Goal: Task Accomplishment & Management: Manage account settings

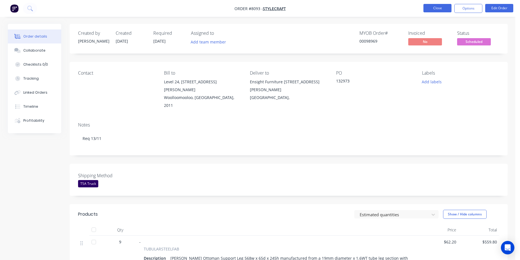
click at [431, 4] on button "Close" at bounding box center [437, 8] width 28 height 8
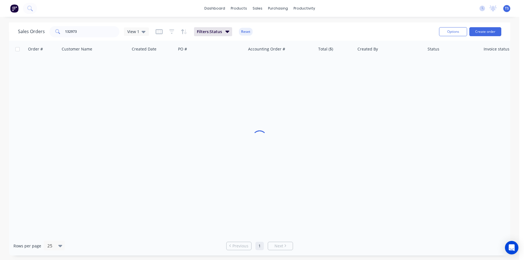
click at [91, 26] on div "Sales Orders 132973 View 1 Filters: Status Reset" at bounding box center [226, 32] width 417 height 14
click at [91, 27] on input "132973" at bounding box center [92, 31] width 55 height 11
type input "12677"
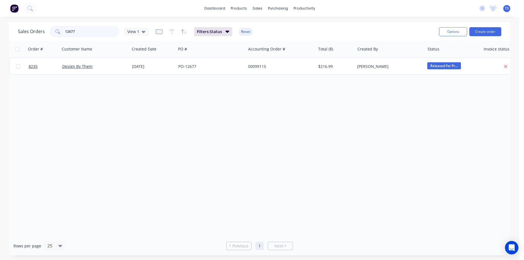
click at [86, 27] on input "12677" at bounding box center [92, 31] width 55 height 11
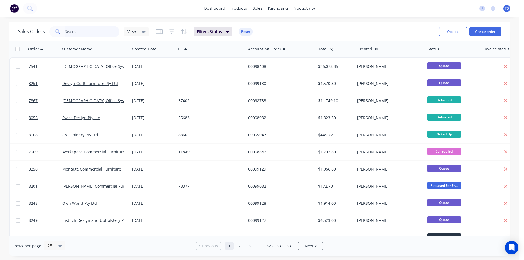
click at [75, 29] on input "text" at bounding box center [92, 31] width 55 height 11
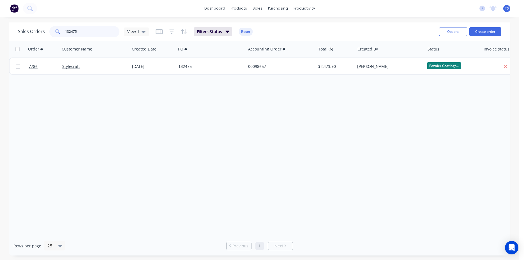
type input "132475"
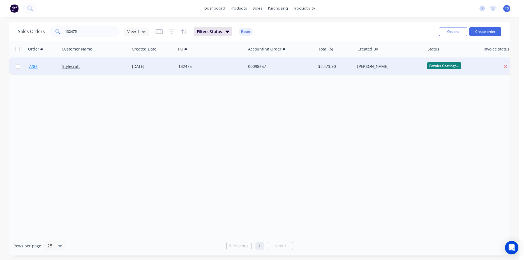
click at [44, 72] on link "7786" at bounding box center [46, 66] width 34 height 17
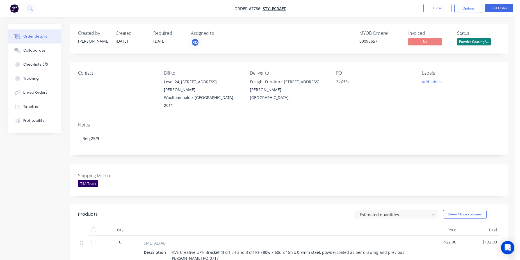
click at [371, 42] on div "00098657" at bounding box center [380, 41] width 42 height 6
copy div "00098657"
click at [31, 105] on div "Timeline" at bounding box center [30, 106] width 15 height 5
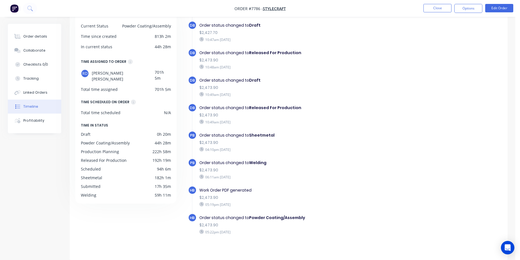
scroll to position [487, 0]
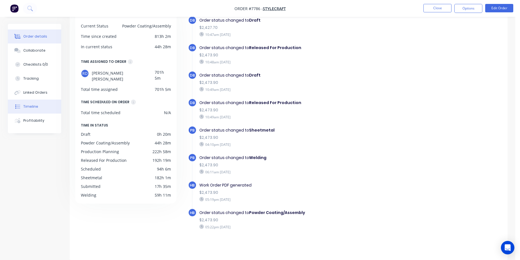
click at [27, 33] on button "Order details" at bounding box center [34, 36] width 53 height 14
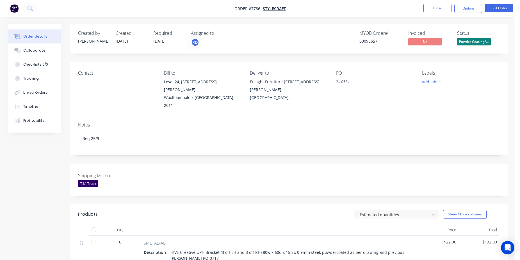
click at [370, 44] on div "00098657" at bounding box center [380, 41] width 42 height 6
click at [368, 44] on div "00098657" at bounding box center [380, 41] width 42 height 6
copy div "00098657"
click at [434, 6] on button "Close" at bounding box center [437, 8] width 28 height 8
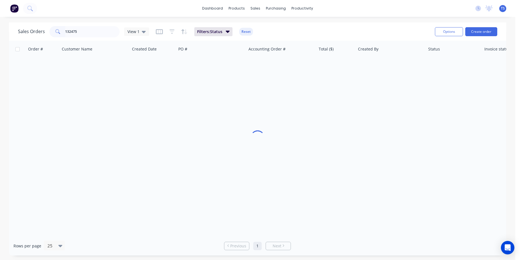
click at [111, 36] on input "132475" at bounding box center [92, 31] width 55 height 11
click at [97, 33] on input "132475" at bounding box center [92, 31] width 55 height 11
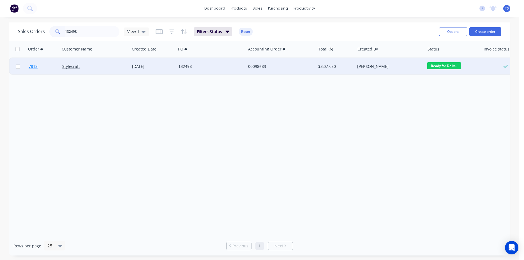
type input "132498"
click at [36, 70] on link "7813" at bounding box center [46, 66] width 34 height 17
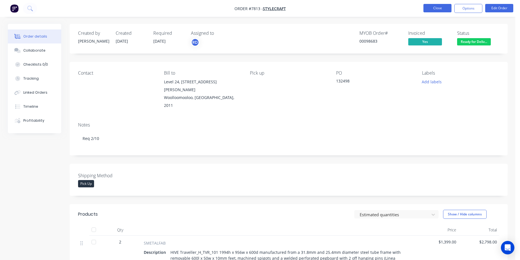
click at [440, 8] on button "Close" at bounding box center [437, 8] width 28 height 8
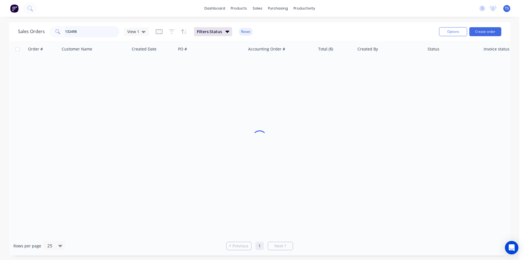
click at [70, 36] on input "132498" at bounding box center [92, 31] width 55 height 11
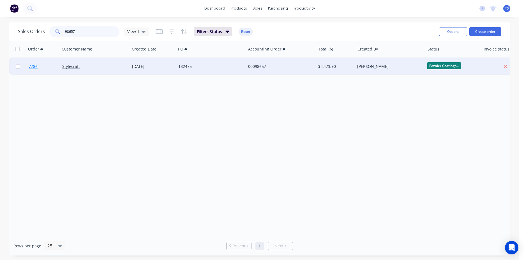
type input "98657"
click at [44, 64] on link "7786" at bounding box center [46, 66] width 34 height 17
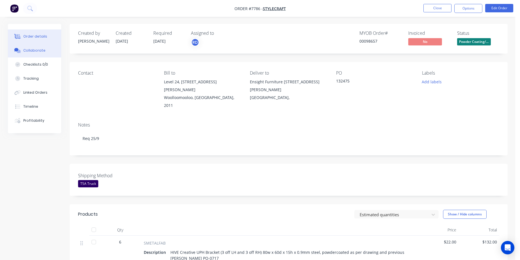
click at [51, 54] on button "Collaborate" at bounding box center [34, 50] width 53 height 14
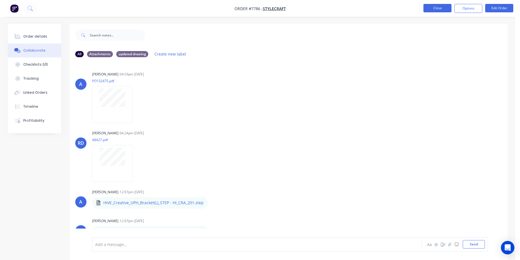
click at [444, 5] on button "Close" at bounding box center [437, 8] width 28 height 8
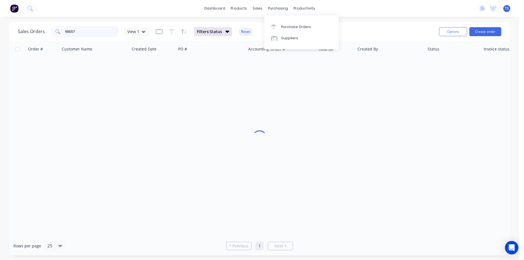
click at [93, 27] on input "98657" at bounding box center [92, 31] width 55 height 11
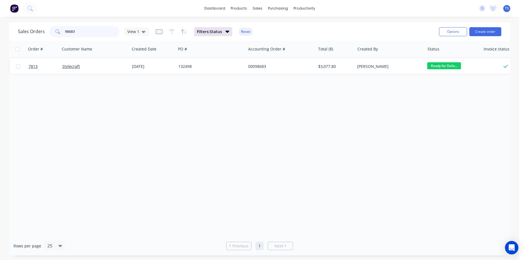
type input "98683"
click at [43, 67] on link "7813" at bounding box center [46, 66] width 34 height 17
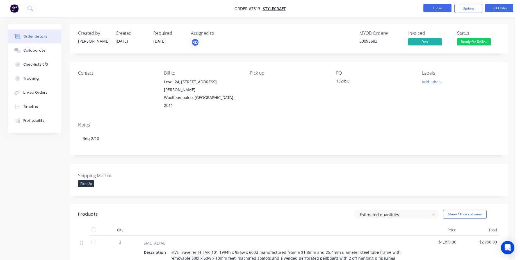
click at [431, 11] on button "Close" at bounding box center [437, 8] width 28 height 8
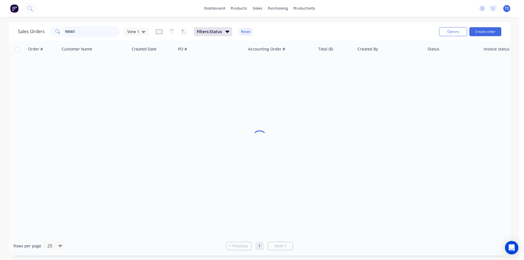
click at [87, 35] on input "98683" at bounding box center [92, 31] width 55 height 11
paste input "573758"
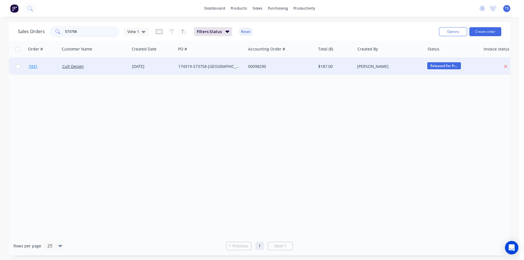
type input "573758"
click at [35, 63] on link "7431" at bounding box center [46, 66] width 34 height 17
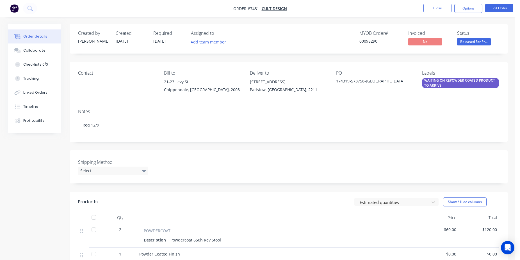
click at [371, 39] on div "00098290" at bounding box center [380, 41] width 42 height 6
copy div "00098290"
click at [440, 11] on button "Close" at bounding box center [437, 8] width 28 height 8
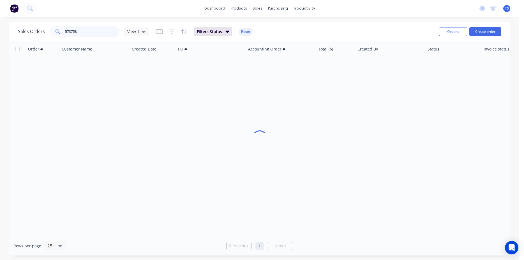
click at [96, 35] on input "573758" at bounding box center [92, 31] width 55 height 11
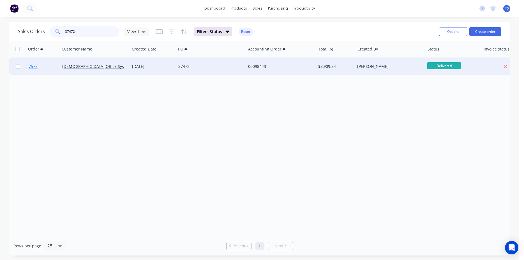
type input "37472"
click at [51, 69] on link "7575" at bounding box center [46, 66] width 34 height 17
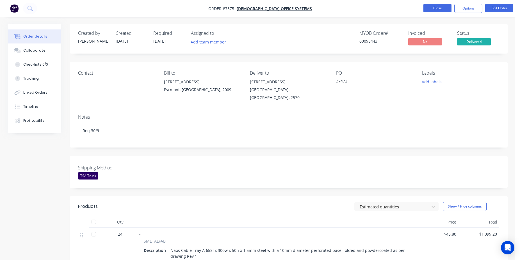
click at [448, 8] on button "Close" at bounding box center [437, 8] width 28 height 8
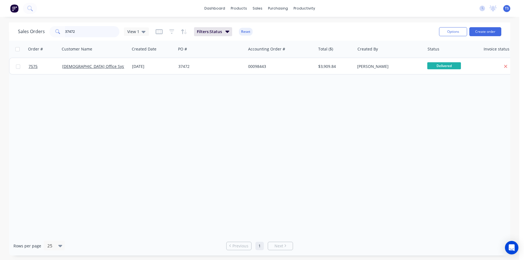
click at [96, 32] on input "37472" at bounding box center [92, 31] width 55 height 11
type input "37506"
click at [80, 33] on input "37506" at bounding box center [92, 31] width 55 height 11
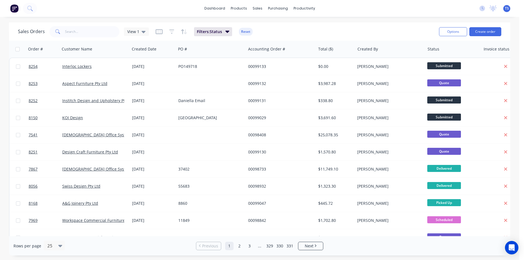
click at [94, 26] on div "Sales Orders View 1 Filters: Status Reset" at bounding box center [226, 32] width 417 height 14
click at [94, 27] on input "text" at bounding box center [92, 31] width 55 height 11
click at [105, 35] on input "text" at bounding box center [92, 31] width 55 height 11
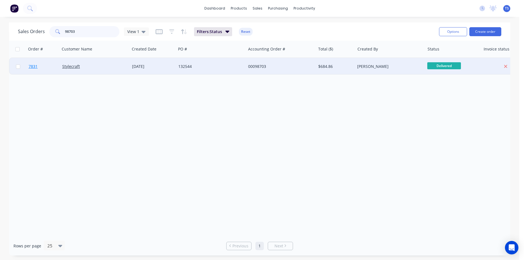
type input "98703"
click at [46, 67] on link "7831" at bounding box center [46, 66] width 34 height 17
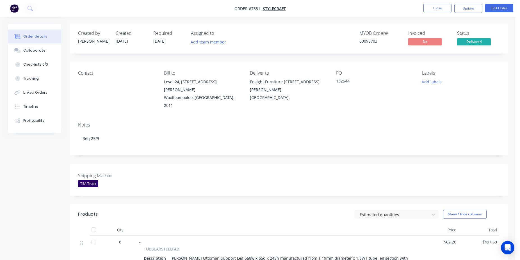
click at [436, 3] on nav "Order #7831 - Stylecraft Close Options Edit Order" at bounding box center [260, 8] width 520 height 17
click at [436, 11] on button "Close" at bounding box center [437, 8] width 28 height 8
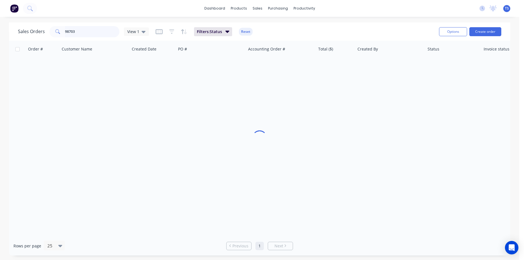
click at [101, 32] on input "98703" at bounding box center [92, 31] width 55 height 11
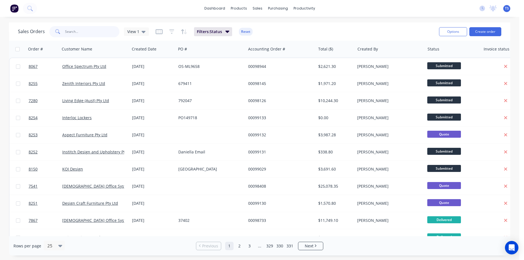
click at [94, 35] on input "text" at bounding box center [92, 31] width 55 height 11
click at [86, 33] on input "text" at bounding box center [92, 31] width 55 height 11
click at [107, 35] on input "text" at bounding box center [92, 31] width 55 height 11
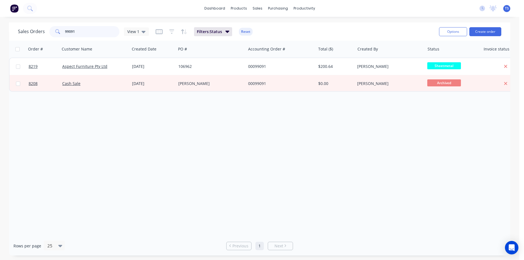
type input "99091"
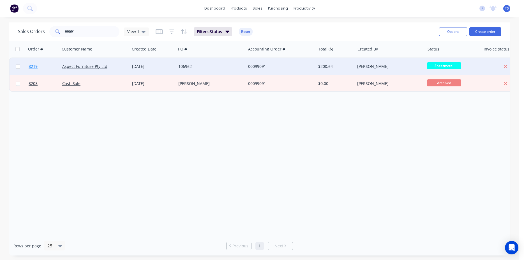
click at [53, 62] on link "8219" at bounding box center [46, 66] width 34 height 17
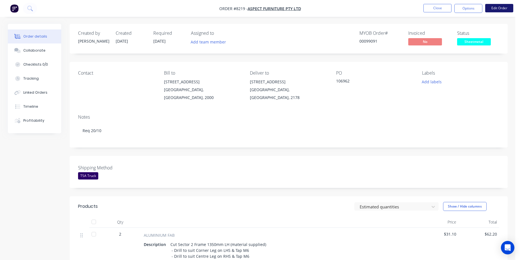
click at [496, 11] on button "Edit Order" at bounding box center [499, 8] width 28 height 8
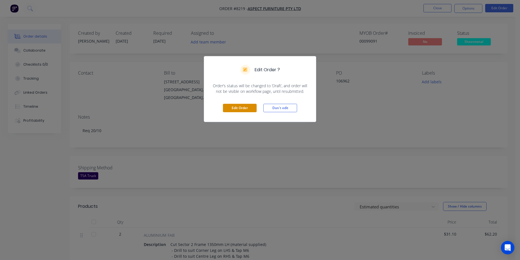
click at [228, 109] on button "Edit Order" at bounding box center [240, 108] width 34 height 8
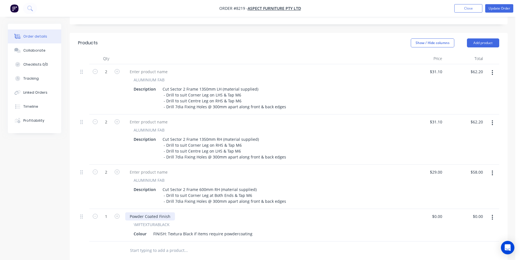
scroll to position [229, 0]
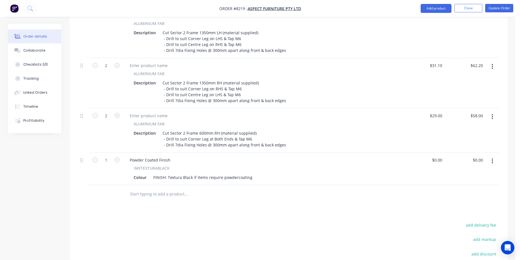
click at [147, 177] on div "Powder Coated Finish \MFTEXTURABLACK Colour FINISH: Textura Black if items requ…" at bounding box center [263, 169] width 281 height 33
click at [152, 191] on input "text" at bounding box center [186, 194] width 112 height 11
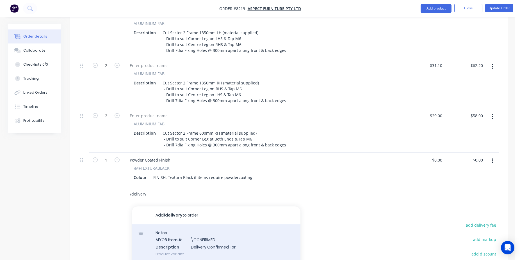
type input "/delivery"
click at [232, 224] on div "Notes MYOB Item # \CONFIRMED Description Delivery Confirmed For: Product variant" at bounding box center [216, 243] width 168 height 38
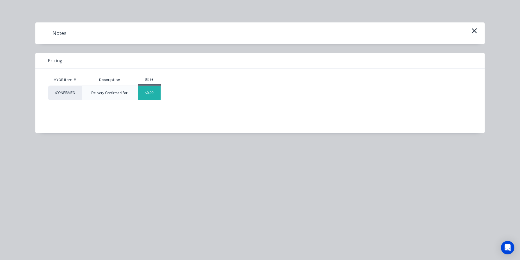
click at [146, 94] on div "$0.00" at bounding box center [149, 93] width 23 height 14
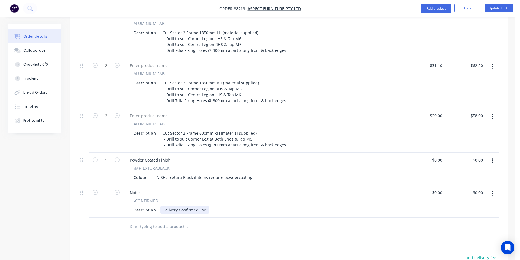
click at [207, 206] on div "Delivery Confirmed For:" at bounding box center [184, 210] width 49 height 8
click at [504, 13] on nav "Order #8219 - Aspect Furniture Pty Ltd Add product Close Update Order" at bounding box center [260, 8] width 520 height 17
click at [504, 9] on button "Update Order" at bounding box center [499, 8] width 28 height 8
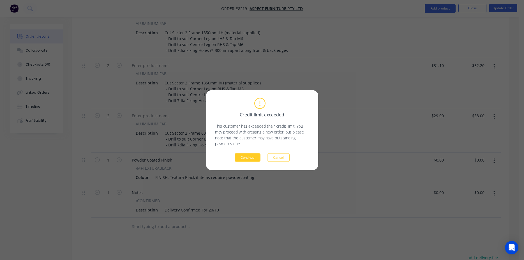
click at [249, 153] on button "Continue" at bounding box center [248, 157] width 26 height 8
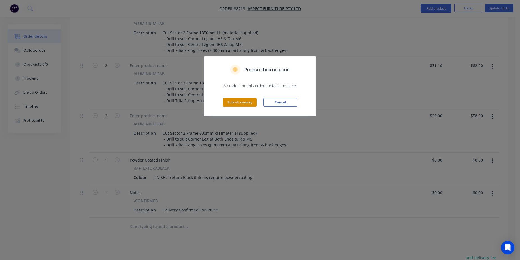
click at [239, 107] on button "Submit anyway" at bounding box center [240, 102] width 34 height 8
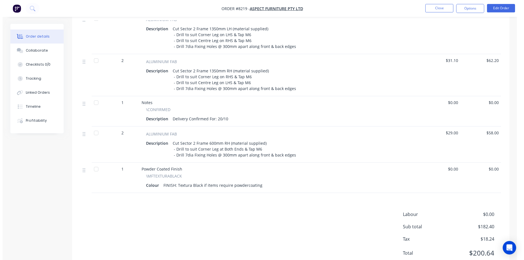
scroll to position [0, 0]
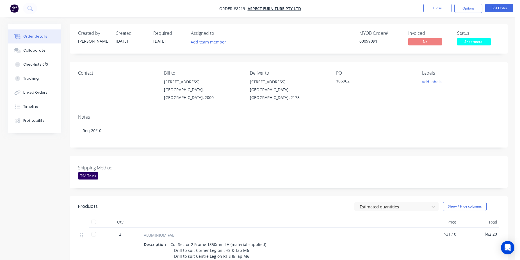
click at [440, 13] on nav "Order #8219 - Aspect Furniture Pty Ltd Close Options Edit Order" at bounding box center [260, 8] width 520 height 17
click at [441, 8] on button "Close" at bounding box center [437, 8] width 28 height 8
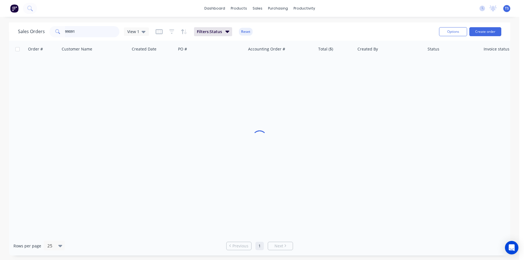
click at [88, 33] on input "99091" at bounding box center [92, 31] width 55 height 11
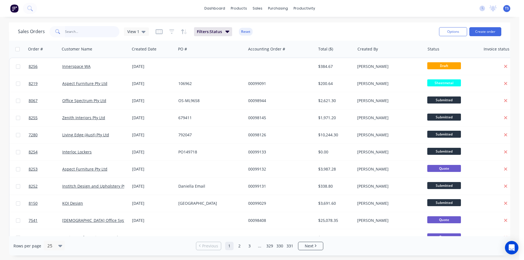
click at [79, 31] on input "text" at bounding box center [92, 31] width 55 height 11
